Goal: Task Accomplishment & Management: Manage account settings

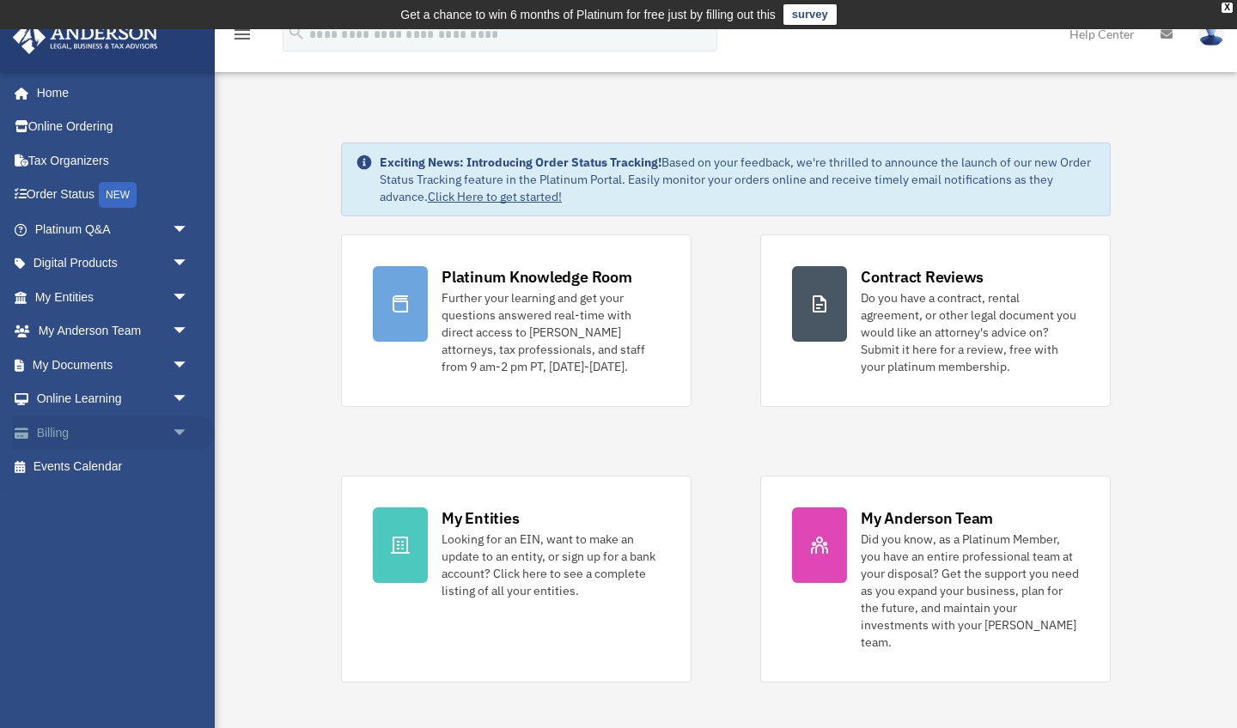
click at [76, 429] on link "Billing arrow_drop_down" at bounding box center [113, 433] width 203 height 34
click at [176, 430] on span "arrow_drop_down" at bounding box center [189, 433] width 34 height 35
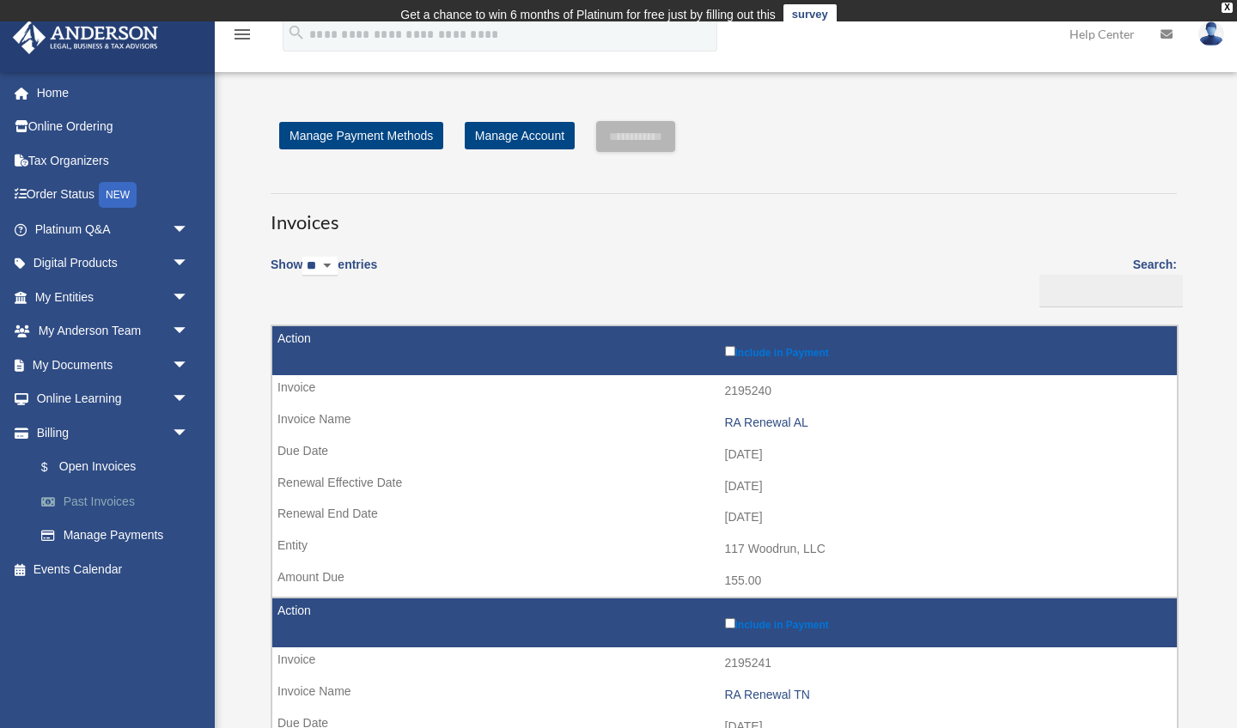
click at [91, 495] on link "Past Invoices" at bounding box center [119, 501] width 191 height 34
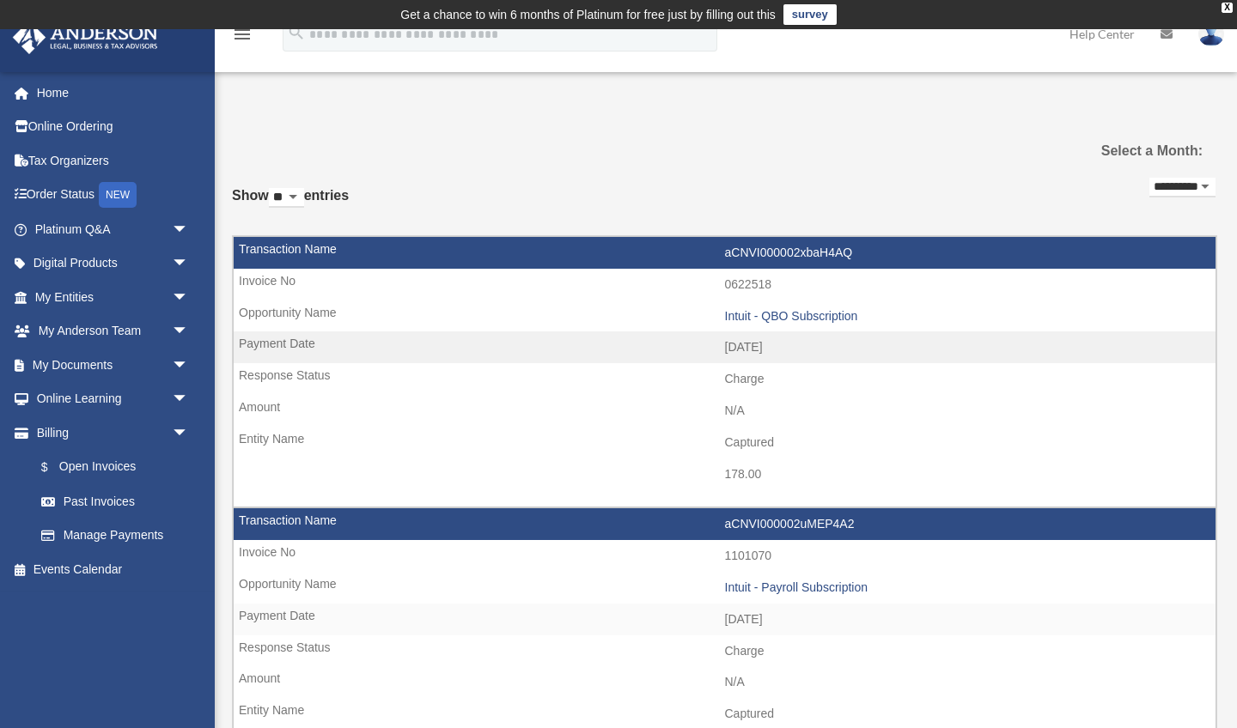
click at [91, 495] on link "Past Invoices" at bounding box center [115, 501] width 182 height 34
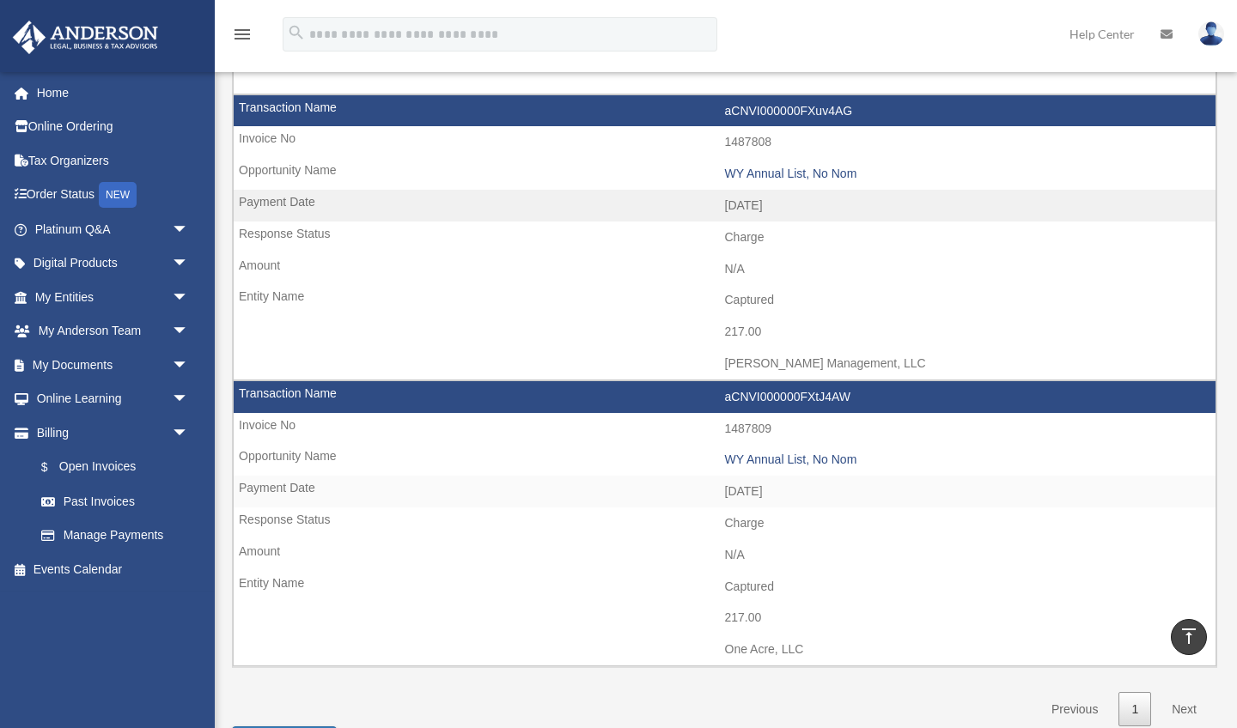
scroll to position [1243, 0]
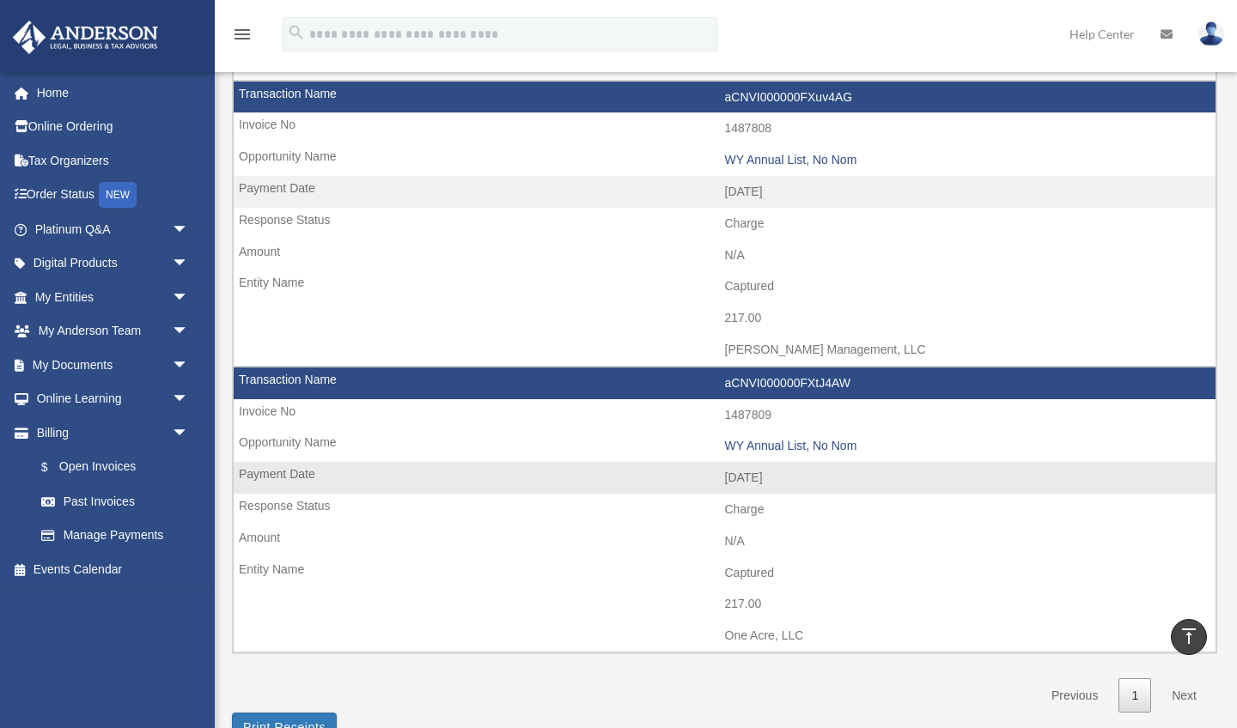
drag, startPoint x: 816, startPoint y: 603, endPoint x: 722, endPoint y: 604, distance: 94.5
click at [722, 620] on td "One Acre, LLC" at bounding box center [725, 636] width 982 height 33
copy td "One Acre, LLC"
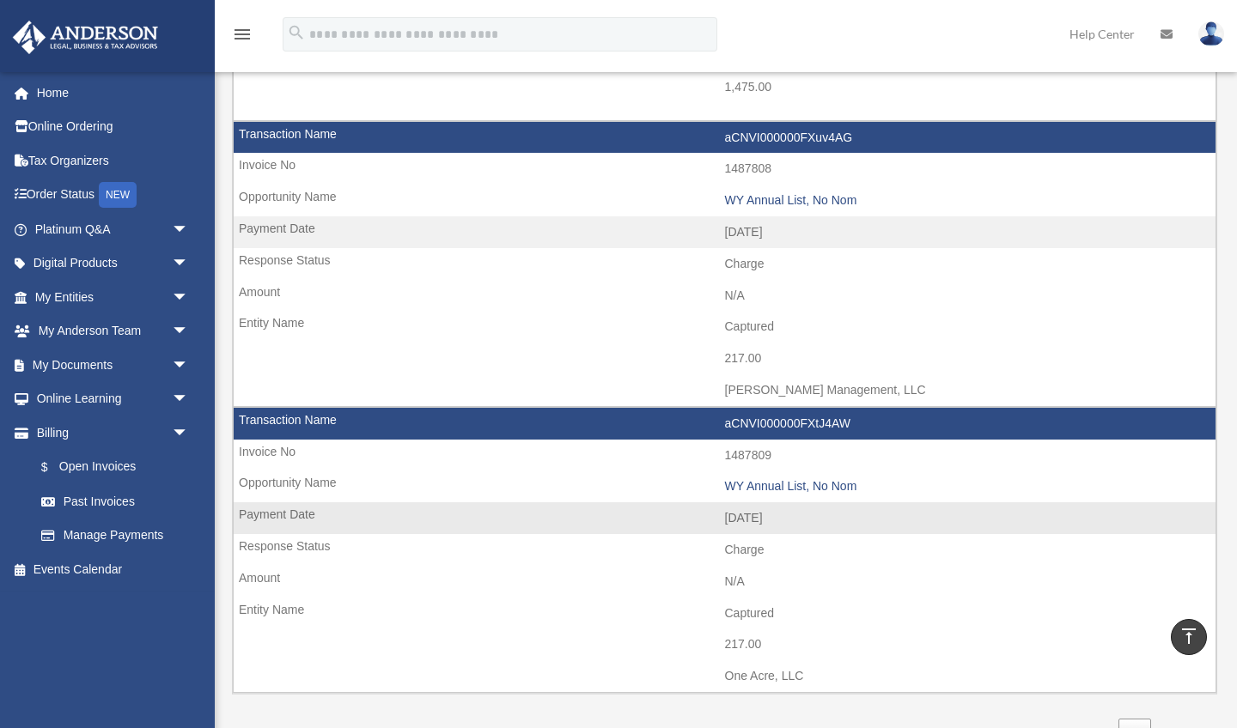
scroll to position [1202, 0]
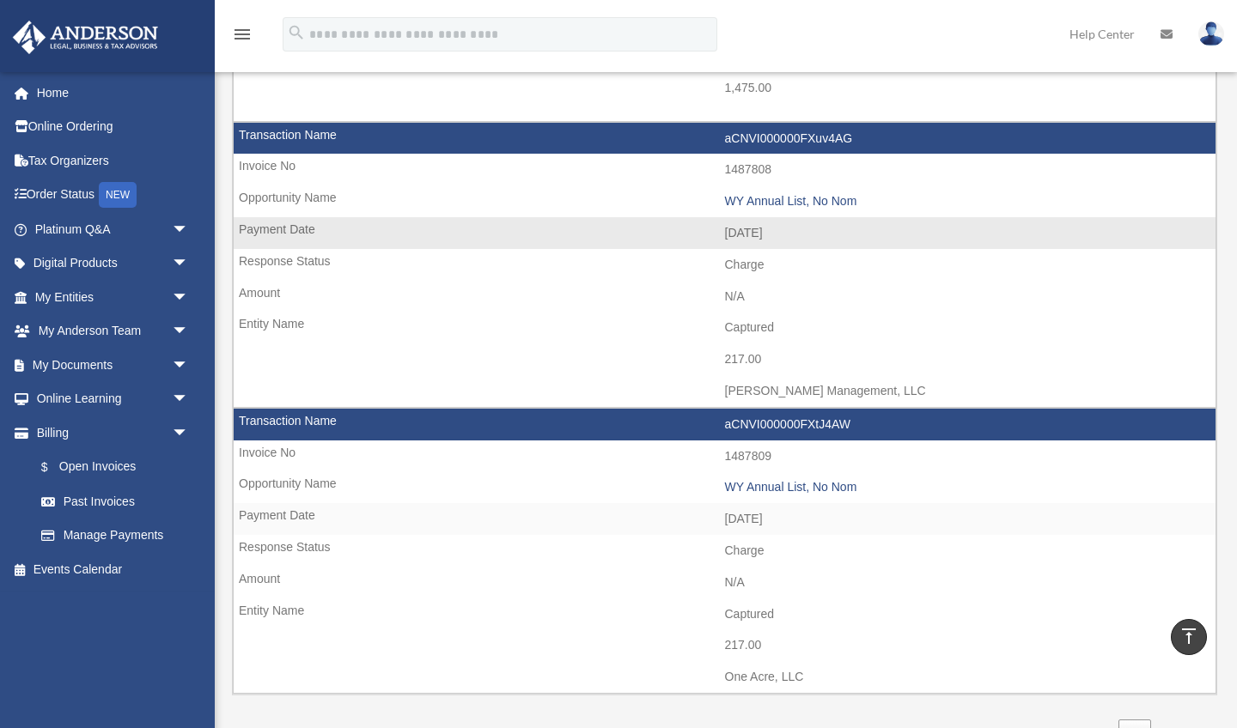
drag, startPoint x: 911, startPoint y: 361, endPoint x: 718, endPoint y: 365, distance: 193.3
click at [718, 375] on td "[PERSON_NAME] Management, LLC" at bounding box center [725, 391] width 982 height 33
copy td "[PERSON_NAME] Management, LLC"
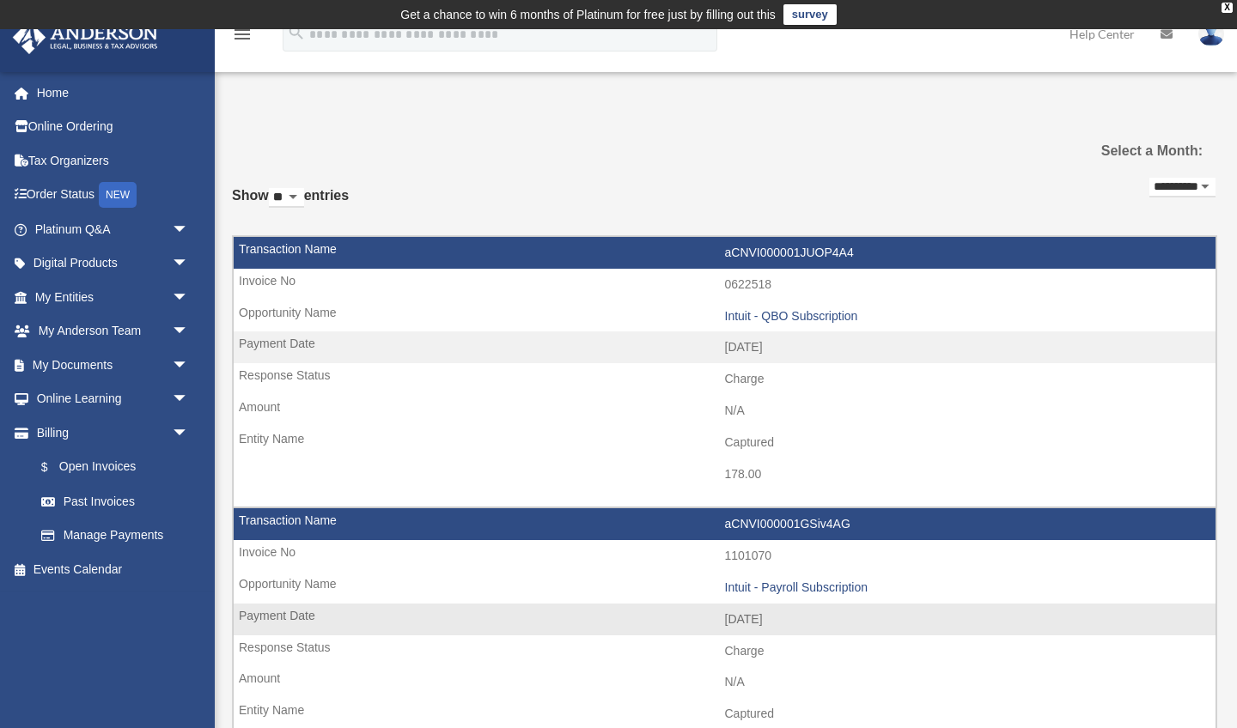
scroll to position [4, 0]
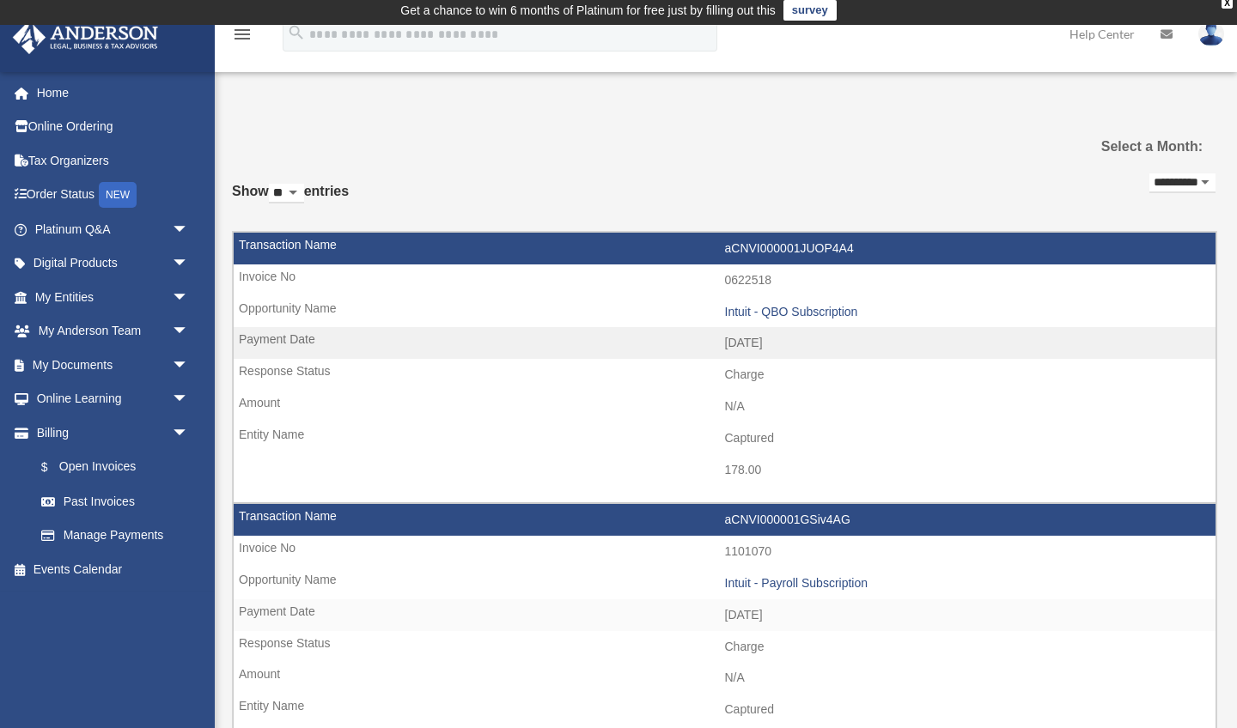
select select "**********"
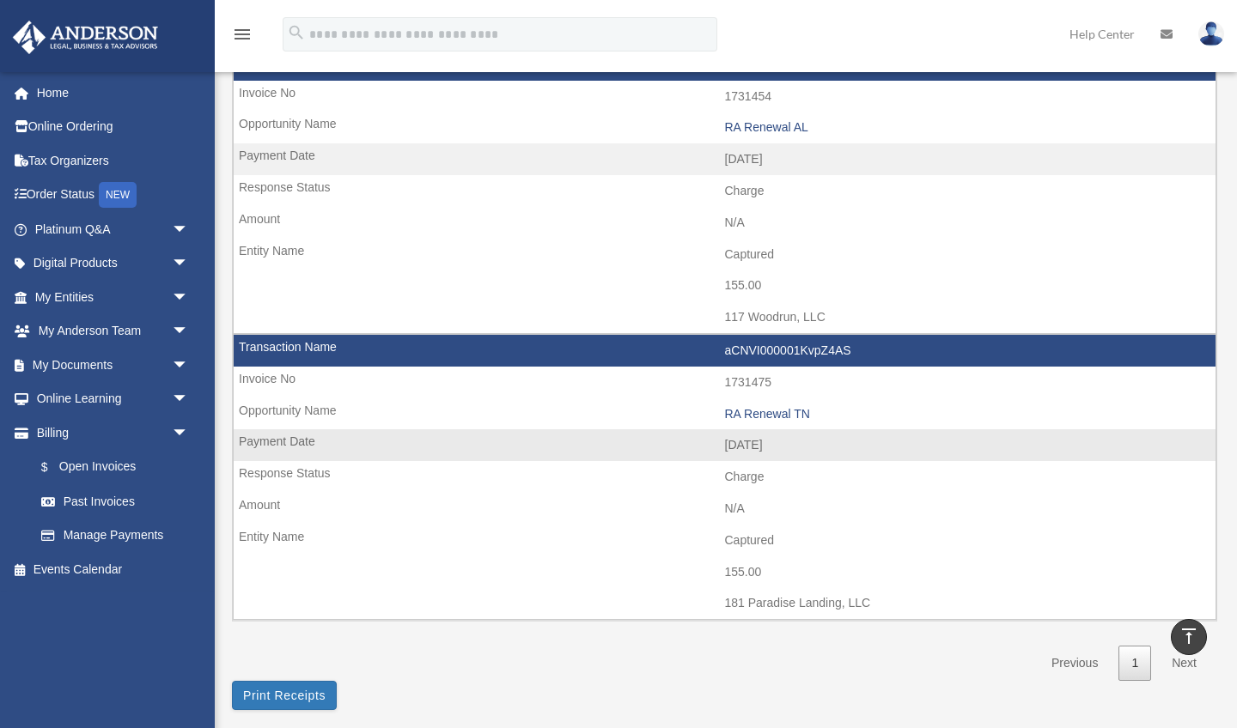
scroll to position [738, 0]
